Goal: Task Accomplishment & Management: Use online tool/utility

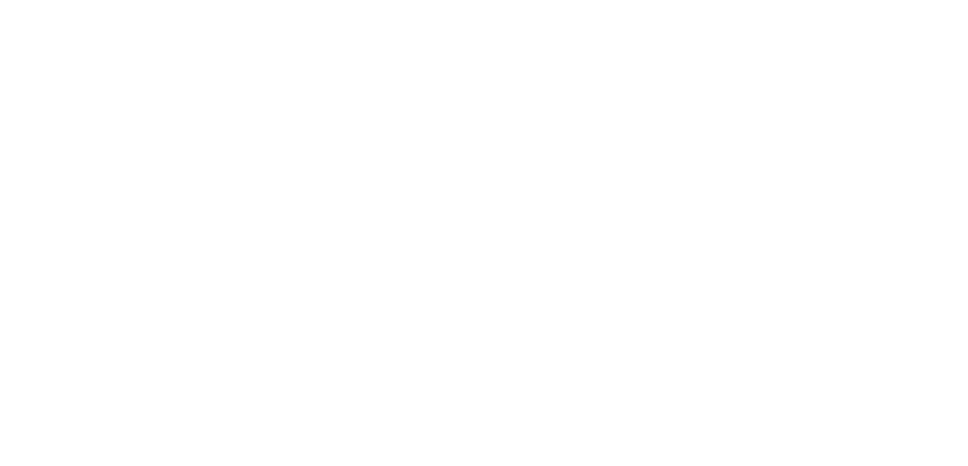
select select "Song"
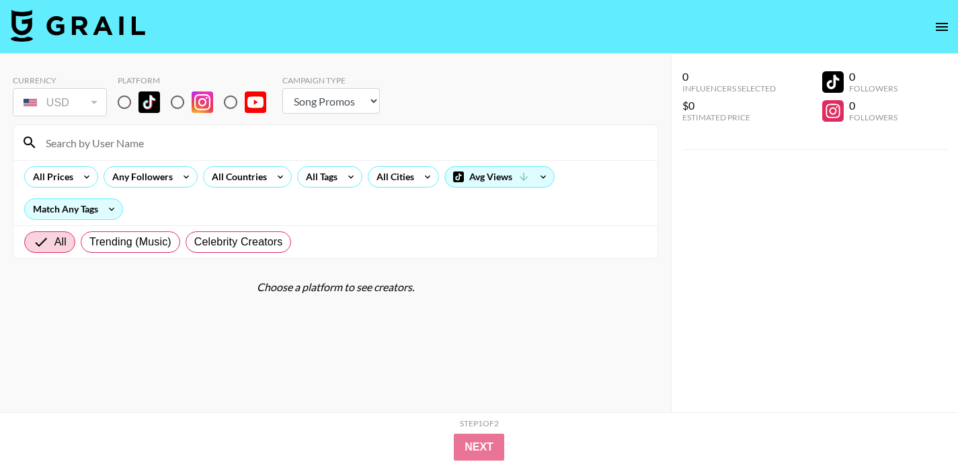
drag, startPoint x: 121, startPoint y: 103, endPoint x: 172, endPoint y: 142, distance: 64.3
click at [121, 103] on input "radio" at bounding box center [124, 102] width 28 height 28
radio input "true"
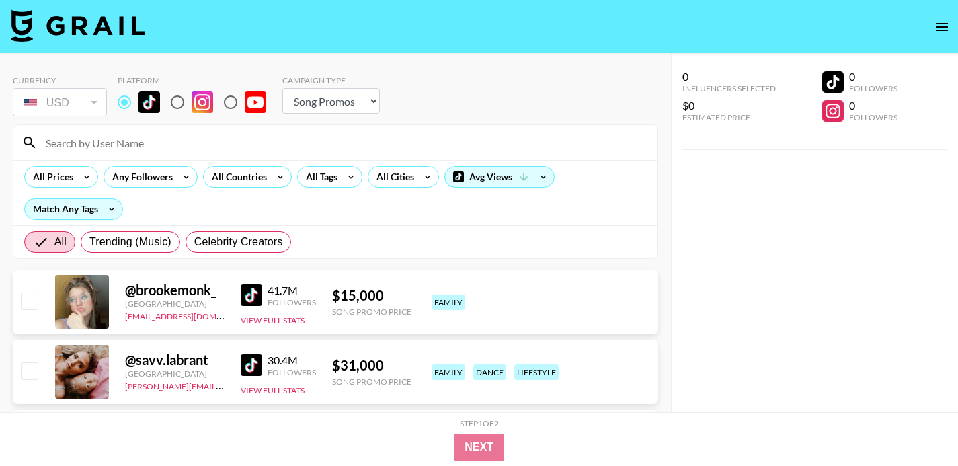
click at [170, 143] on input at bounding box center [344, 143] width 612 height 22
paste input "@_princesa674"
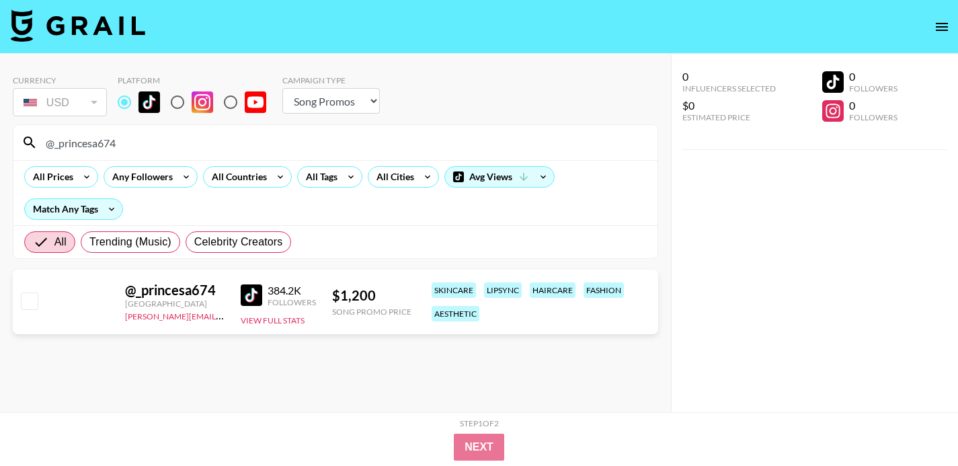
type input "@_princesa674"
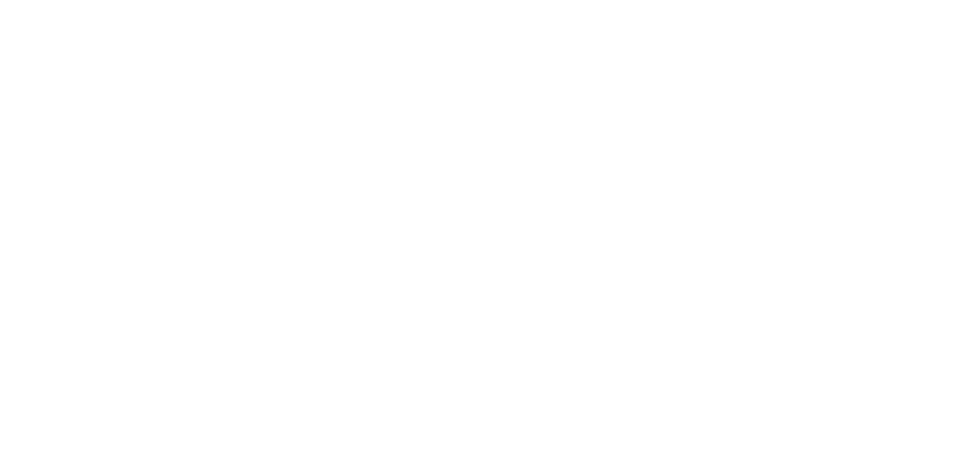
select select "Song"
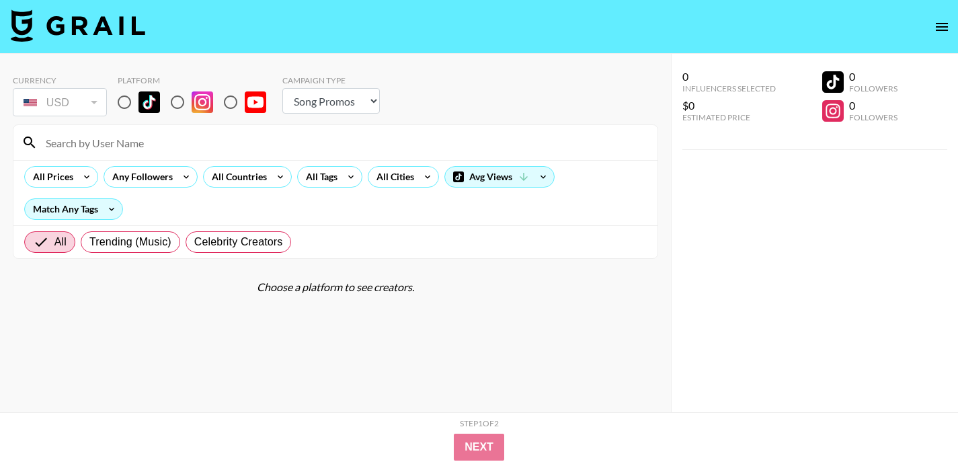
click at [122, 110] on input "radio" at bounding box center [124, 102] width 28 height 28
radio input "true"
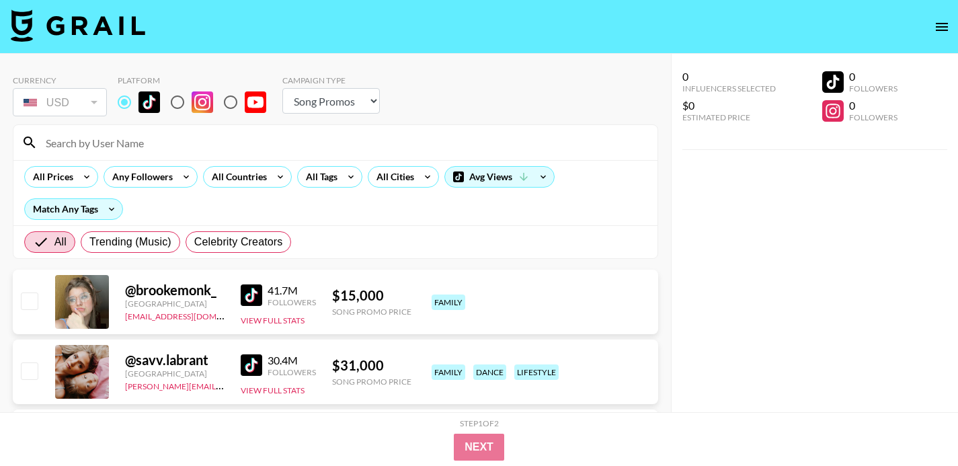
click at [124, 144] on input at bounding box center [344, 143] width 612 height 22
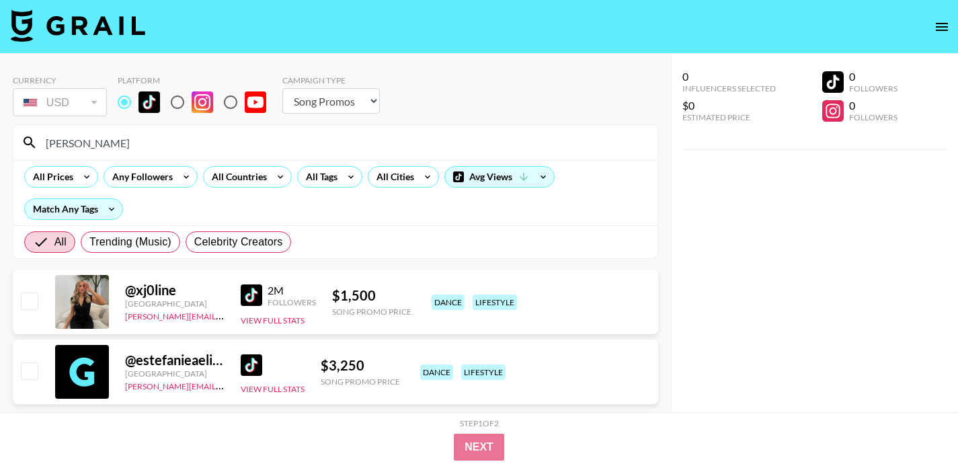
scroll to position [54, 0]
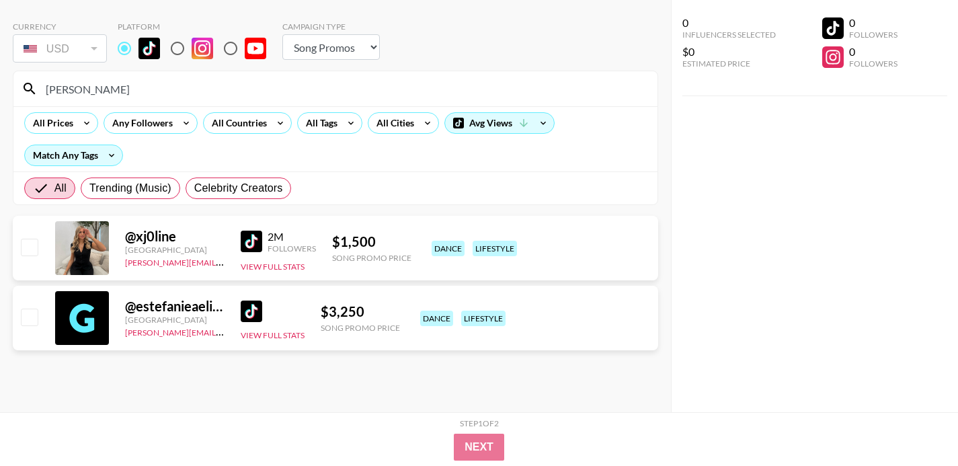
type input "[PERSON_NAME]"
